Goal: Task Accomplishment & Management: Use online tool/utility

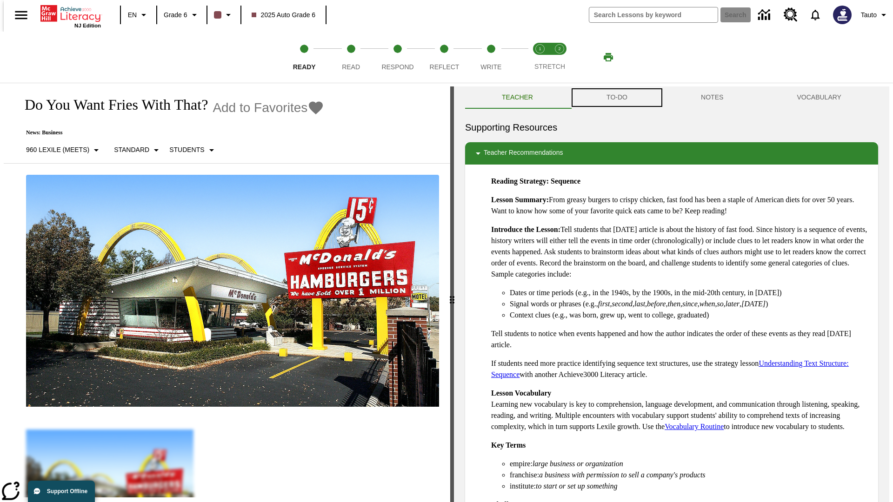
click at [616, 98] on button "TO-DO" at bounding box center [617, 97] width 94 height 22
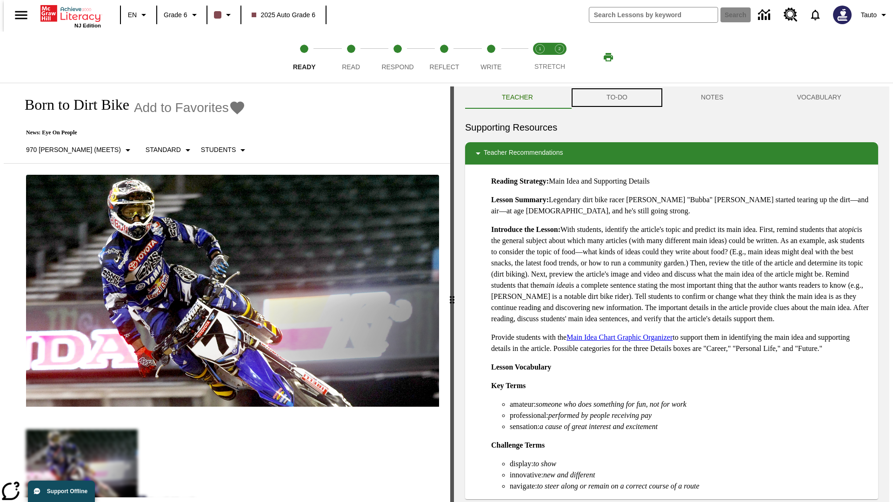
click at [616, 98] on button "TO-DO" at bounding box center [617, 97] width 94 height 22
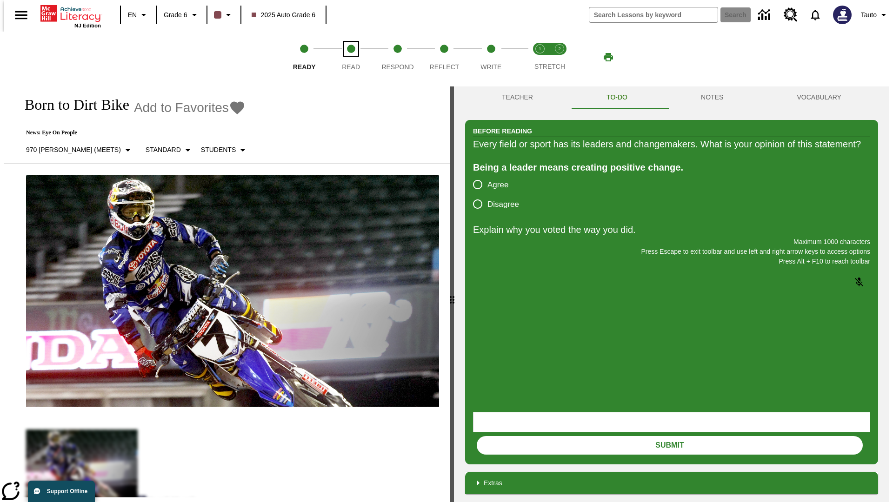
click at [351, 57] on span "Read" at bounding box center [351, 63] width 18 height 17
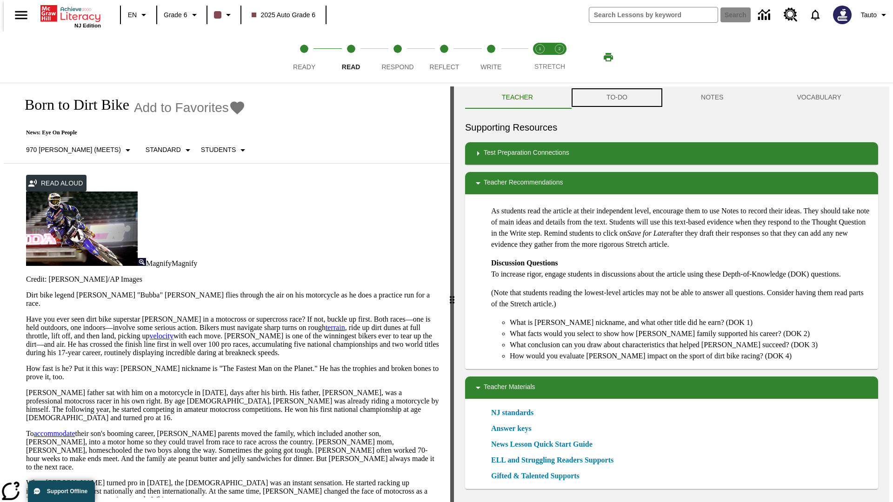
scroll to position [0, 0]
click at [616, 98] on button "TO-DO" at bounding box center [617, 97] width 94 height 22
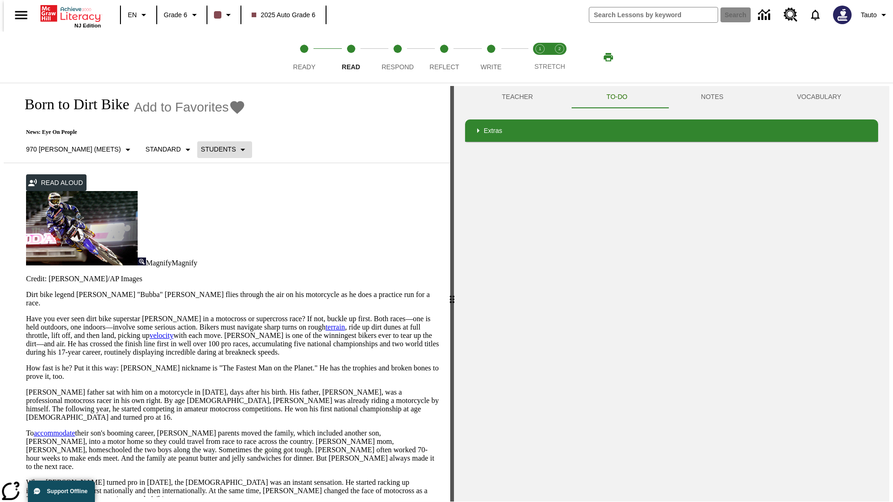
click at [201, 149] on p "Students" at bounding box center [218, 150] width 35 height 10
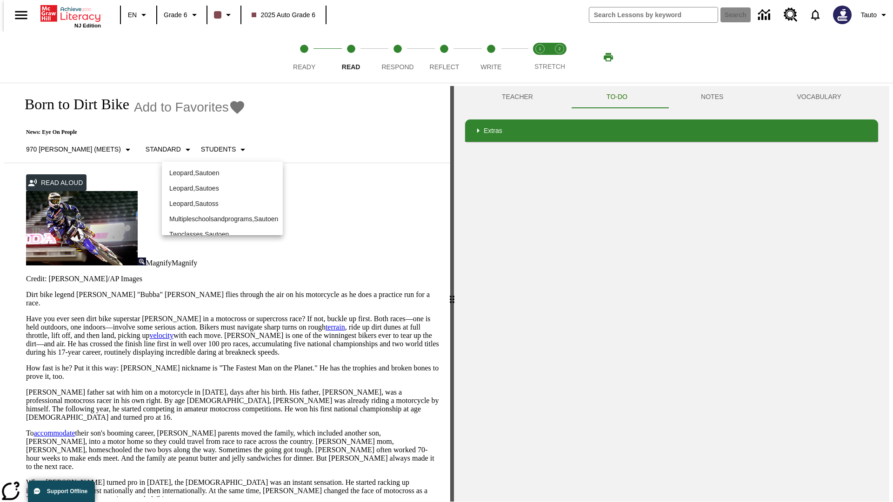
click at [222, 173] on p "Leopard , Sautoen" at bounding box center [222, 173] width 106 height 10
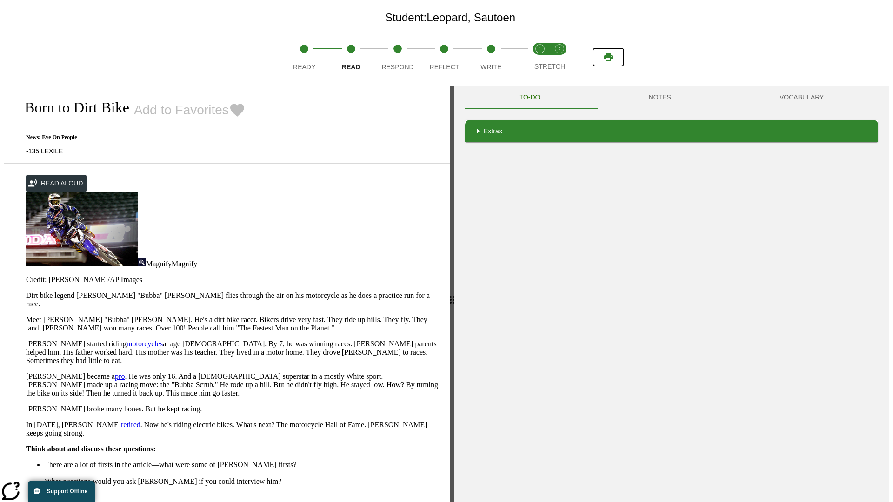
click at [608, 57] on icon "Print" at bounding box center [608, 57] width 9 height 8
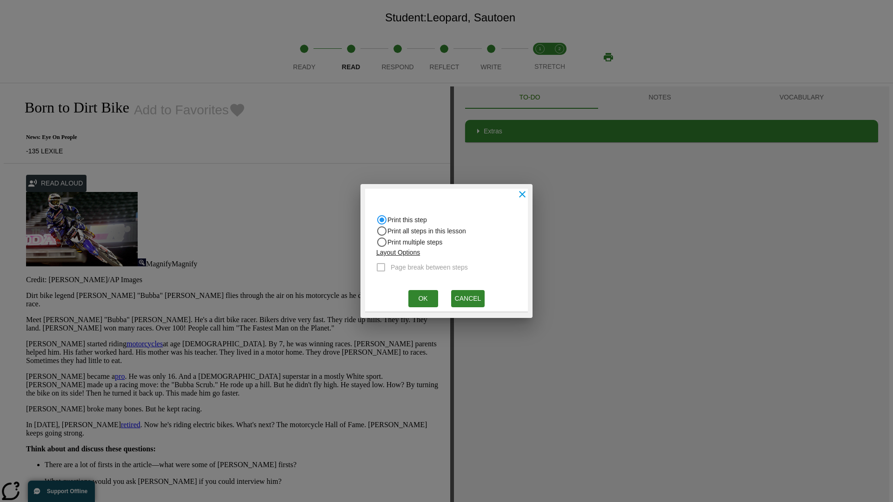
click at [382, 231] on input "Print all steps in this lesson" at bounding box center [381, 231] width 11 height 11
radio input "true"
radio input "false"
checkbox input "true"
click at [423, 299] on button "Ok" at bounding box center [423, 298] width 30 height 17
